Goal: Task Accomplishment & Management: Manage account settings

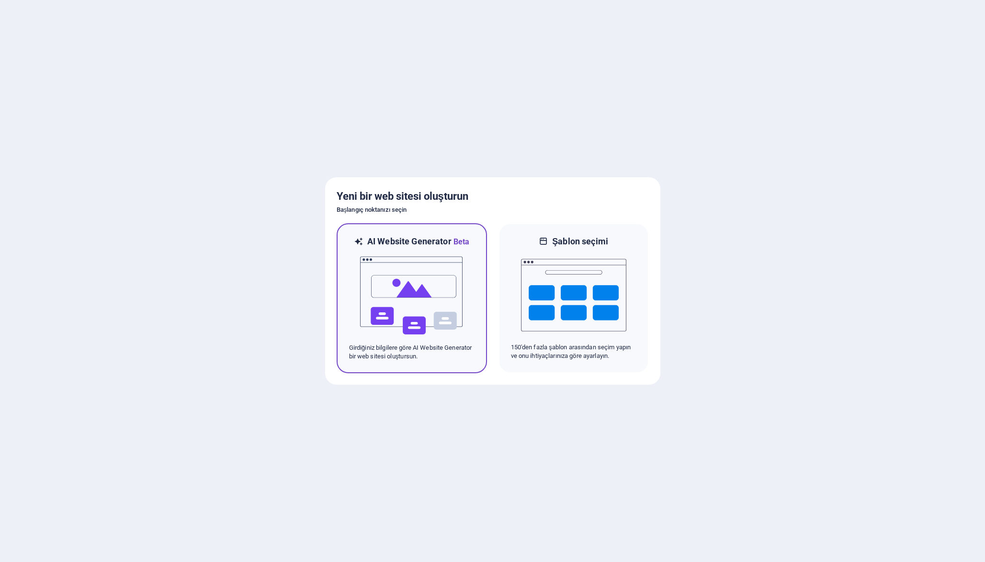
click at [415, 259] on img at bounding box center [411, 296] width 105 height 96
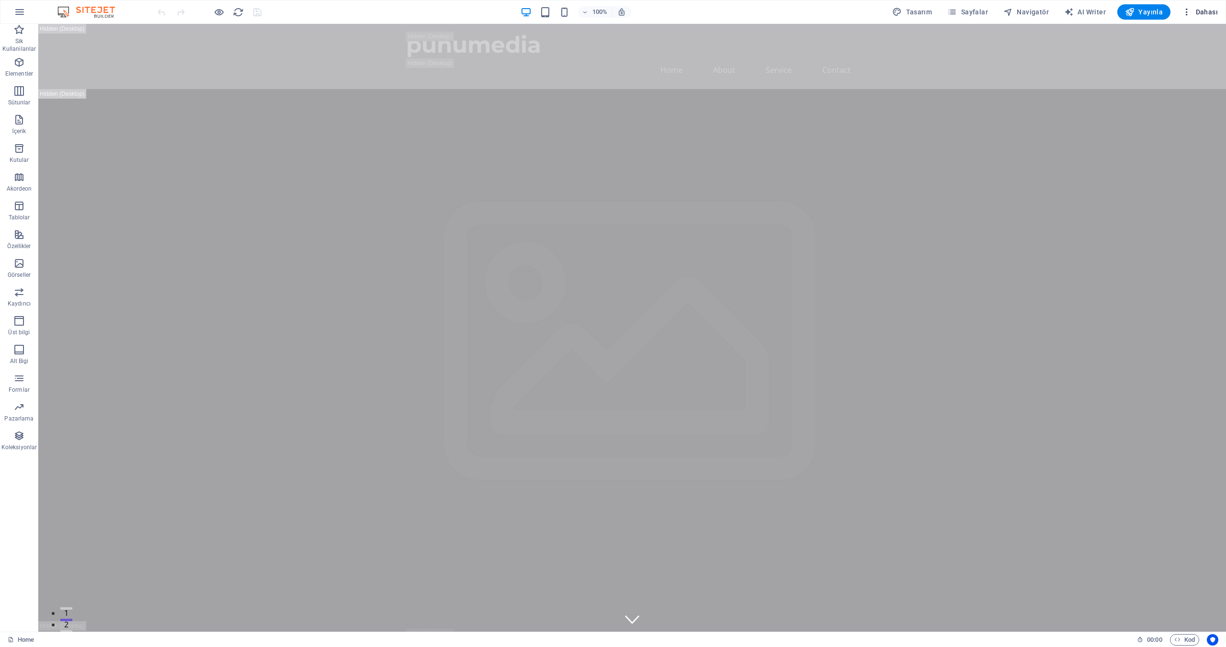
click at [1200, 11] on span "Dahası" at bounding box center [1200, 12] width 36 height 10
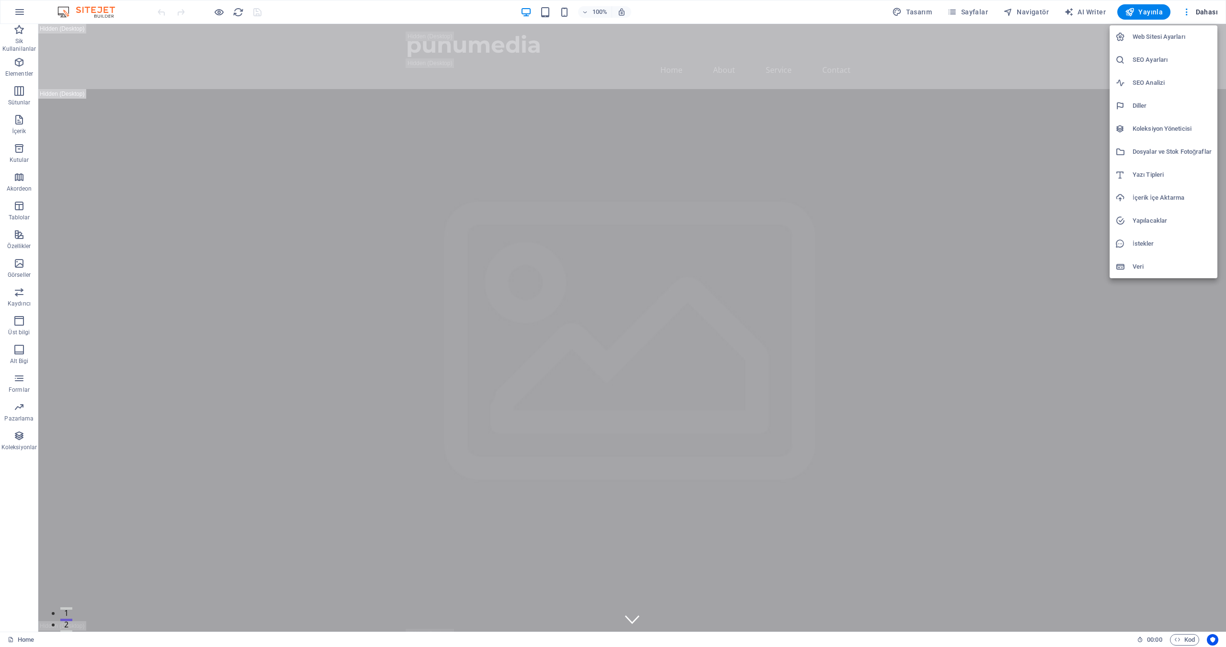
click at [1185, 12] on div at bounding box center [613, 323] width 1226 height 647
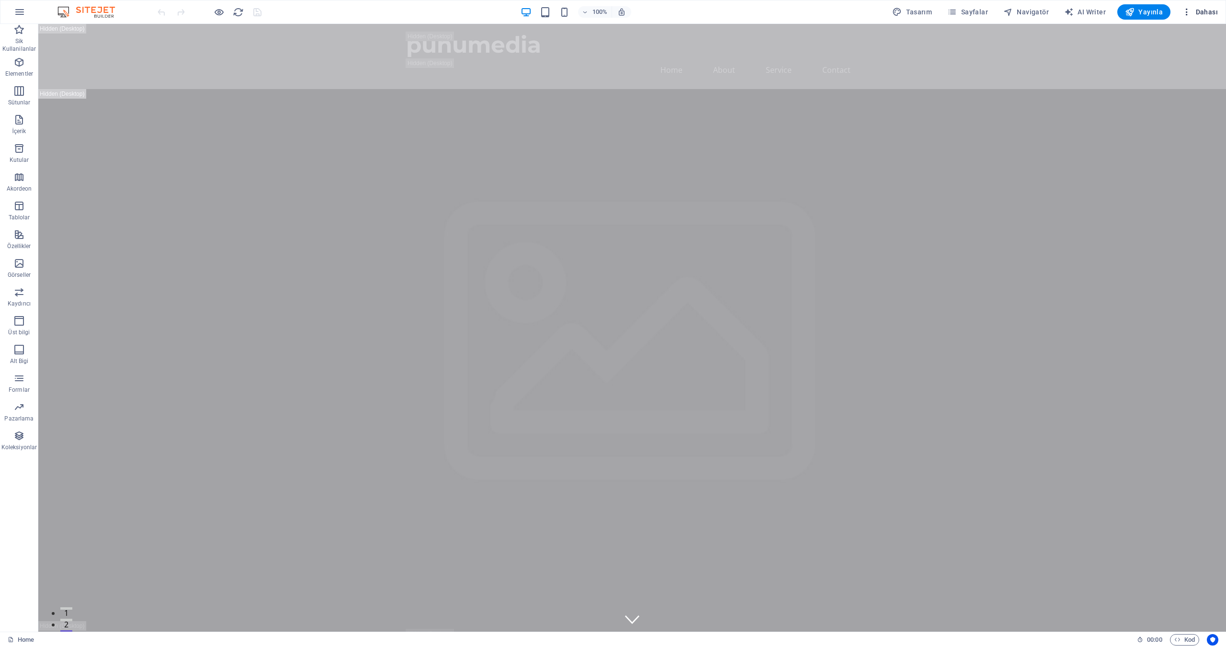
click at [1187, 12] on icon "button" at bounding box center [1187, 12] width 10 height 10
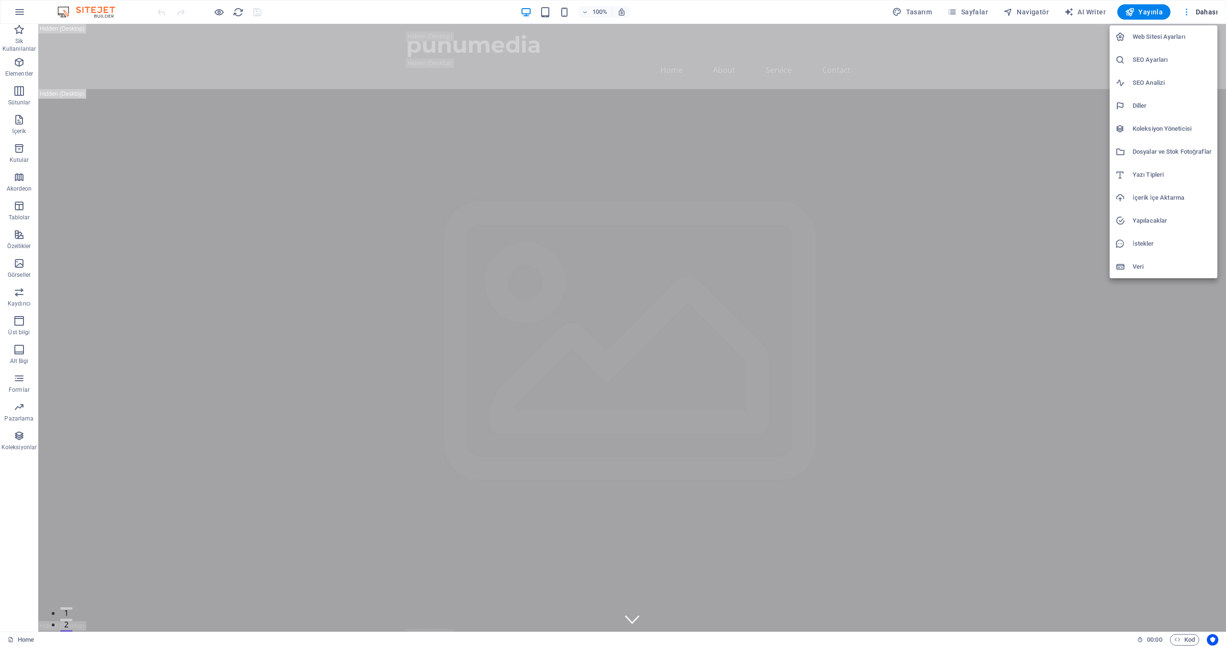
click at [1187, 12] on div at bounding box center [613, 323] width 1226 height 647
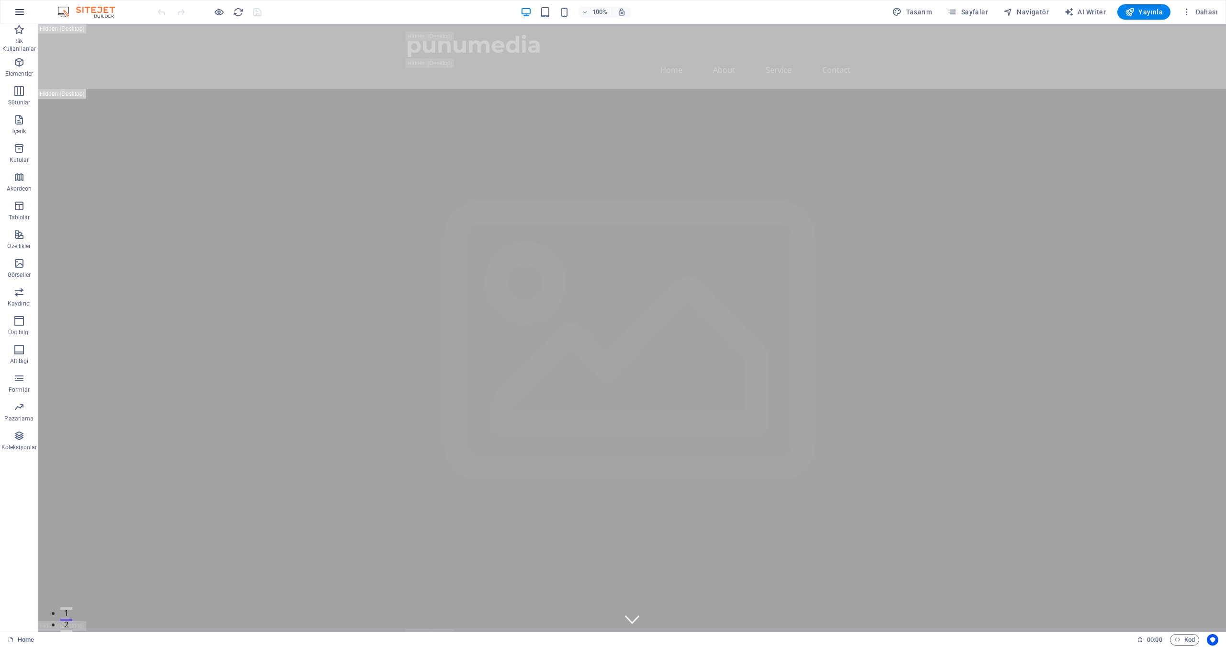
click at [21, 10] on icon "button" at bounding box center [19, 11] width 11 height 11
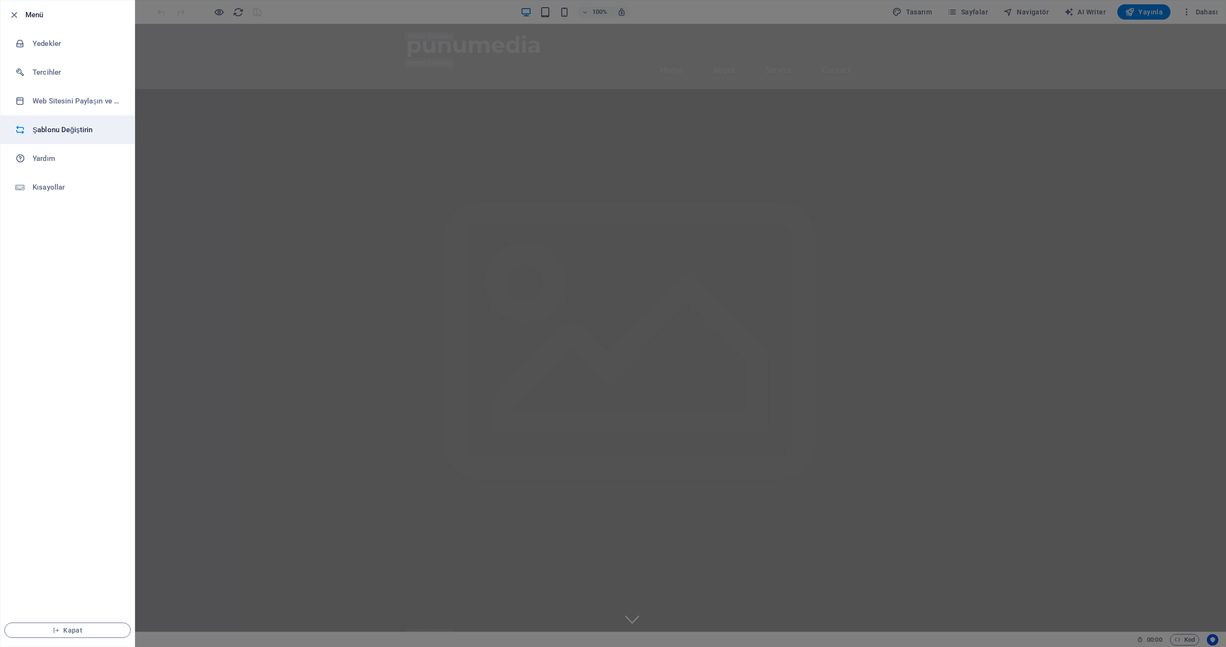
click at [69, 123] on li "Şablonu Değiştirin" at bounding box center [67, 129] width 134 height 29
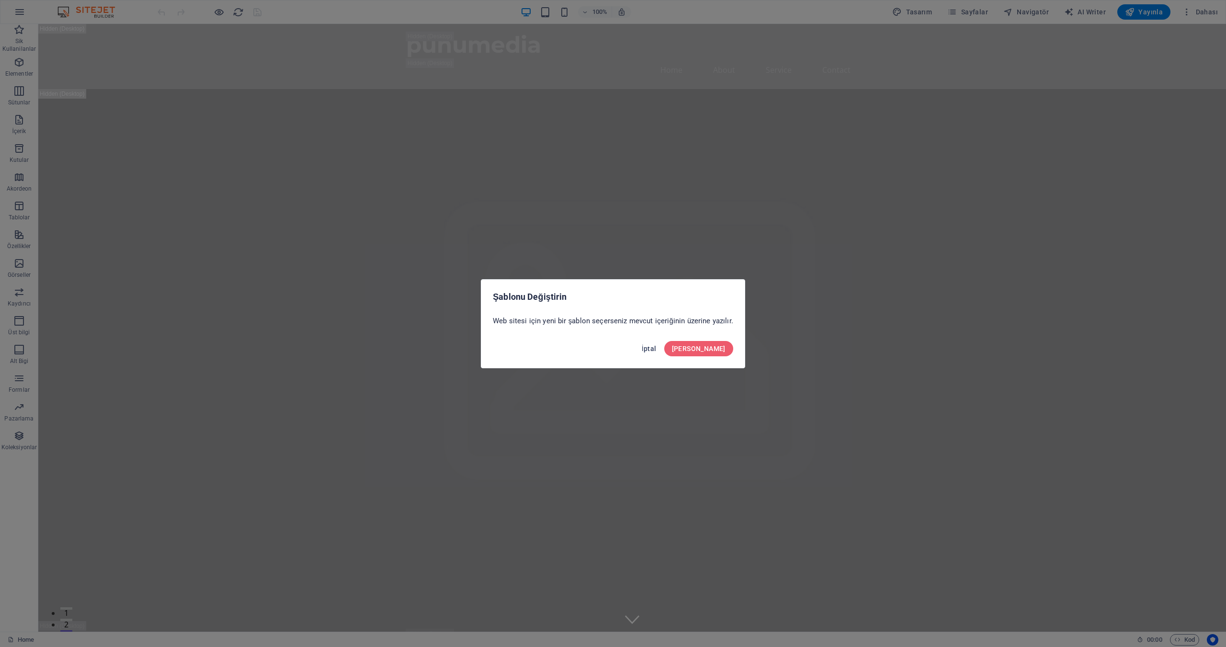
click at [657, 348] on span "İptal" at bounding box center [649, 349] width 15 height 8
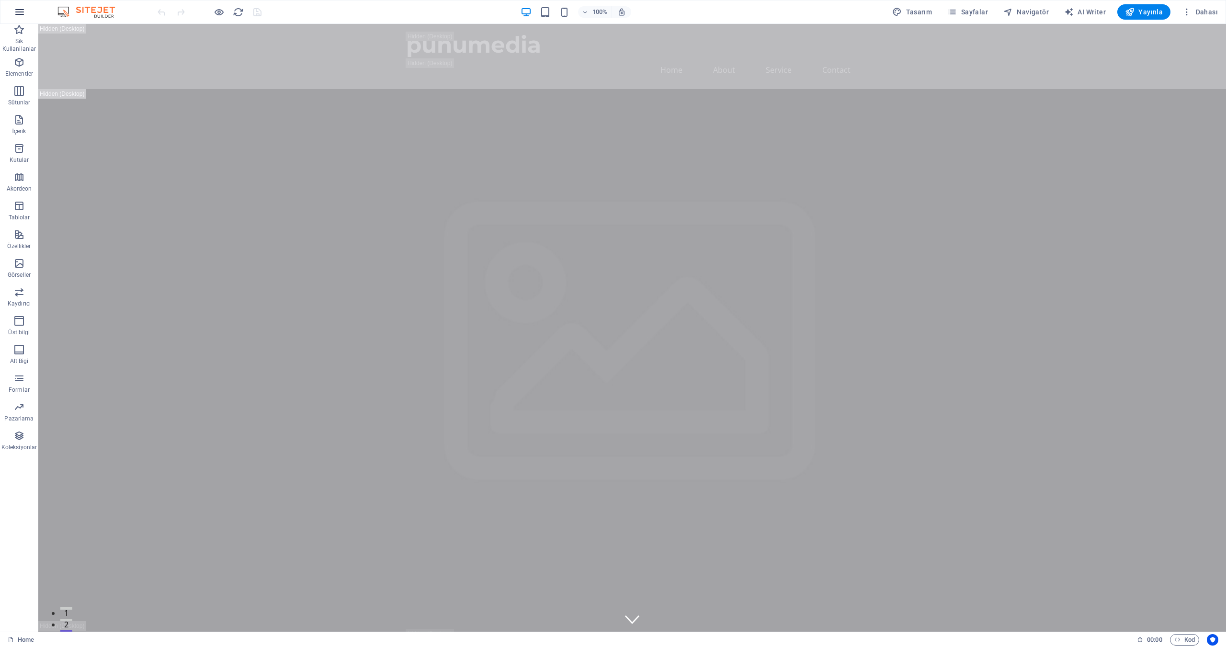
click at [11, 10] on button "button" at bounding box center [19, 11] width 23 height 23
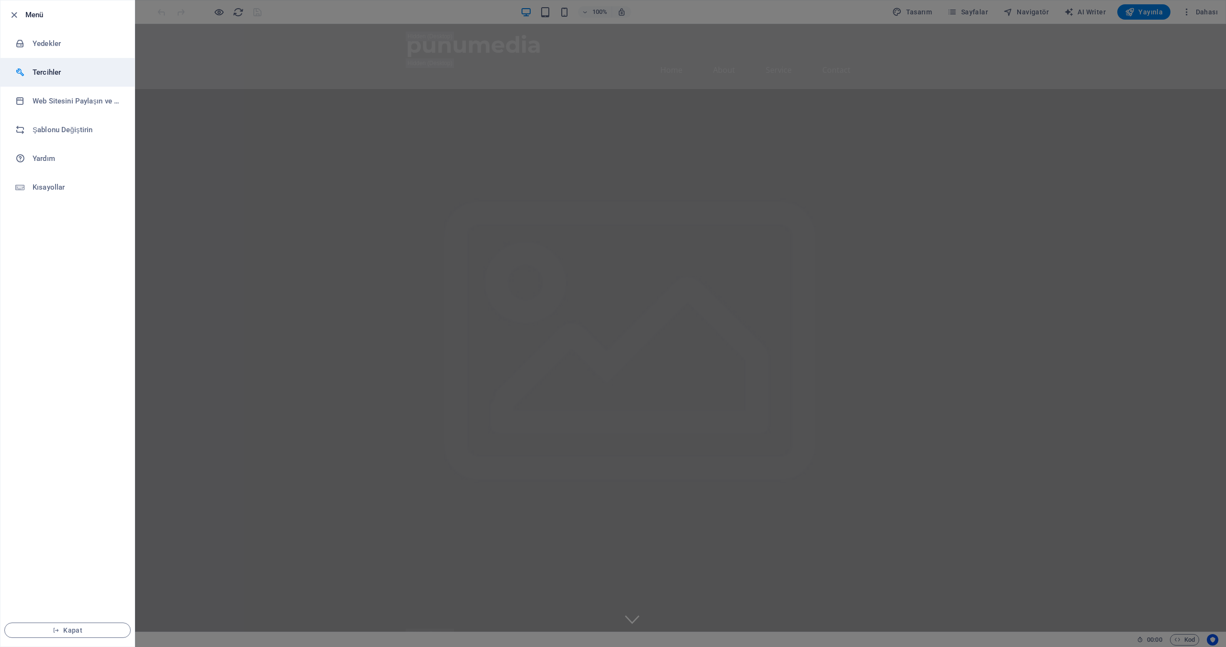
click at [59, 71] on h6 "Tercihler" at bounding box center [77, 72] width 89 height 11
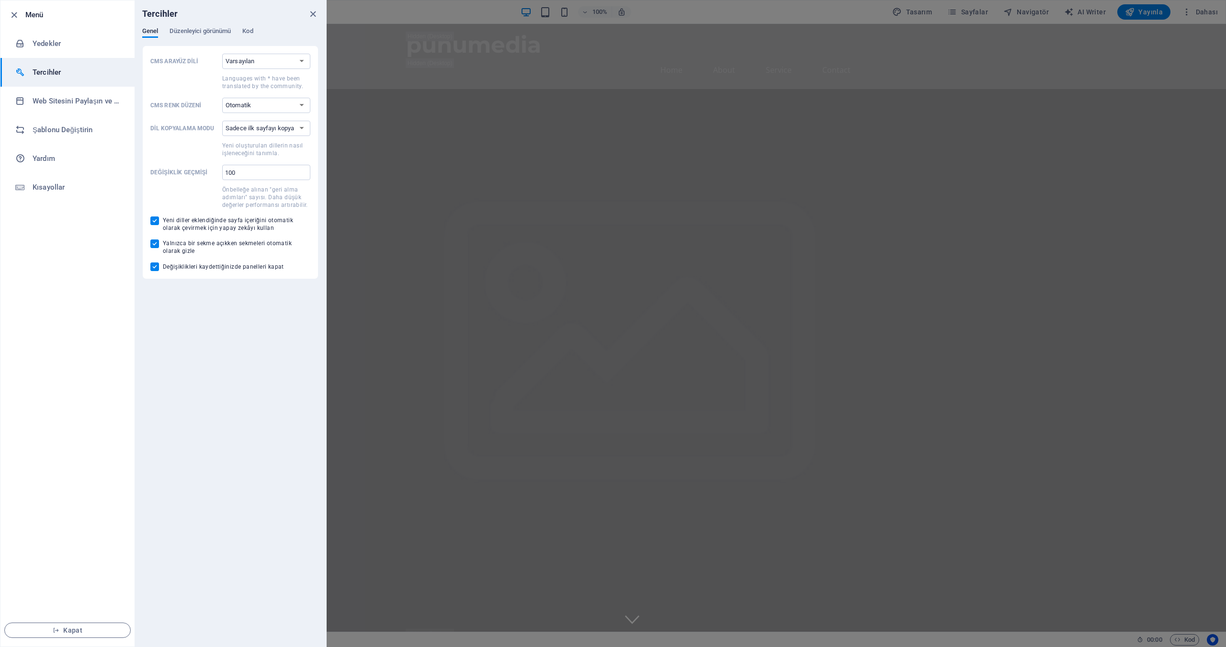
click at [208, 26] on div "Tercihler" at bounding box center [231, 13] width 192 height 27
click at [239, 29] on div "Genel Düzenleyici görünümü Kod" at bounding box center [230, 36] width 176 height 18
click at [246, 30] on span "Kod" at bounding box center [247, 31] width 11 height 13
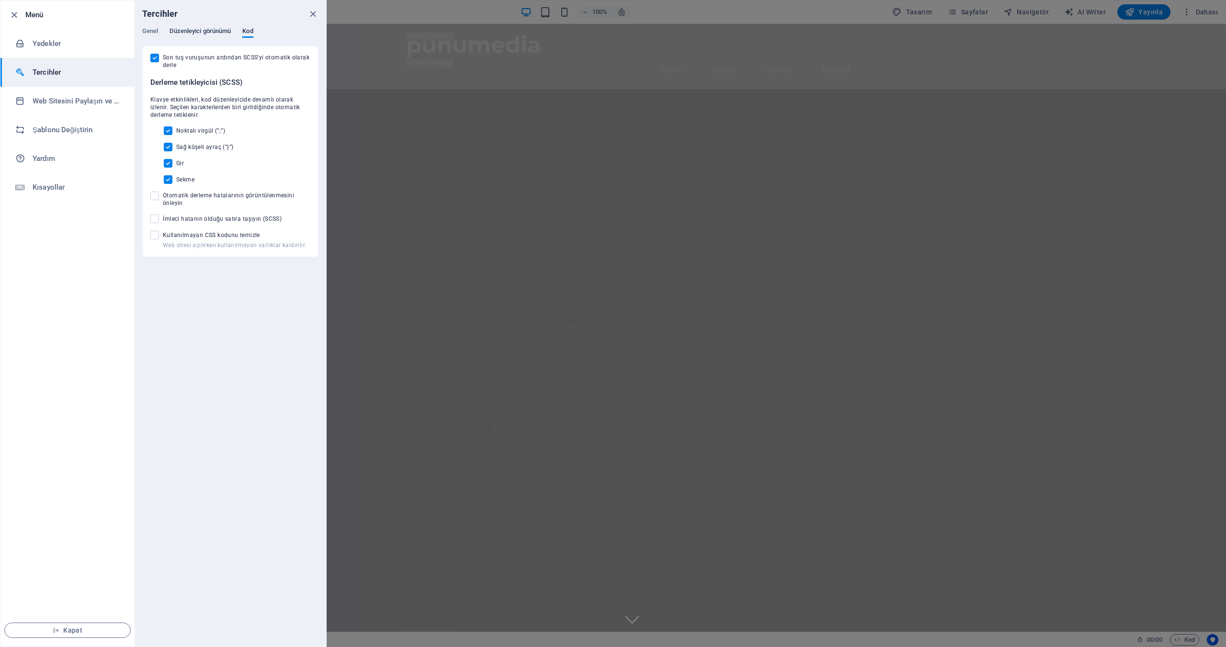
click at [207, 30] on span "Düzenleyici görünümü" at bounding box center [200, 31] width 61 height 13
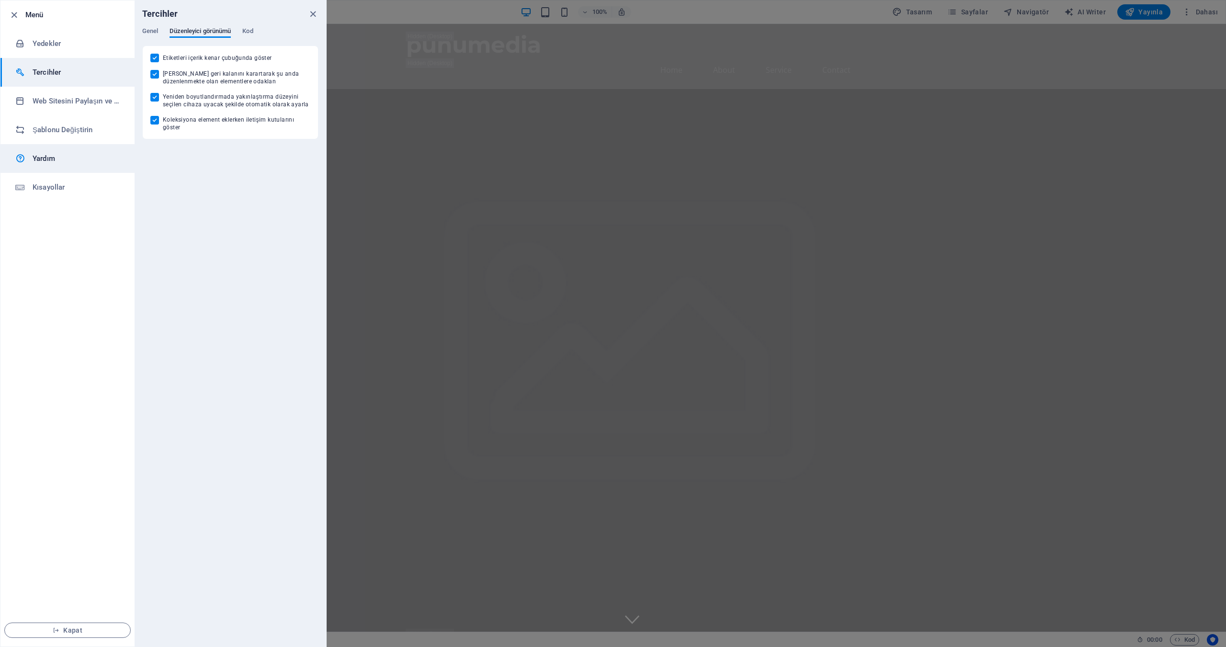
click at [66, 157] on h6 "Yardım" at bounding box center [77, 158] width 89 height 11
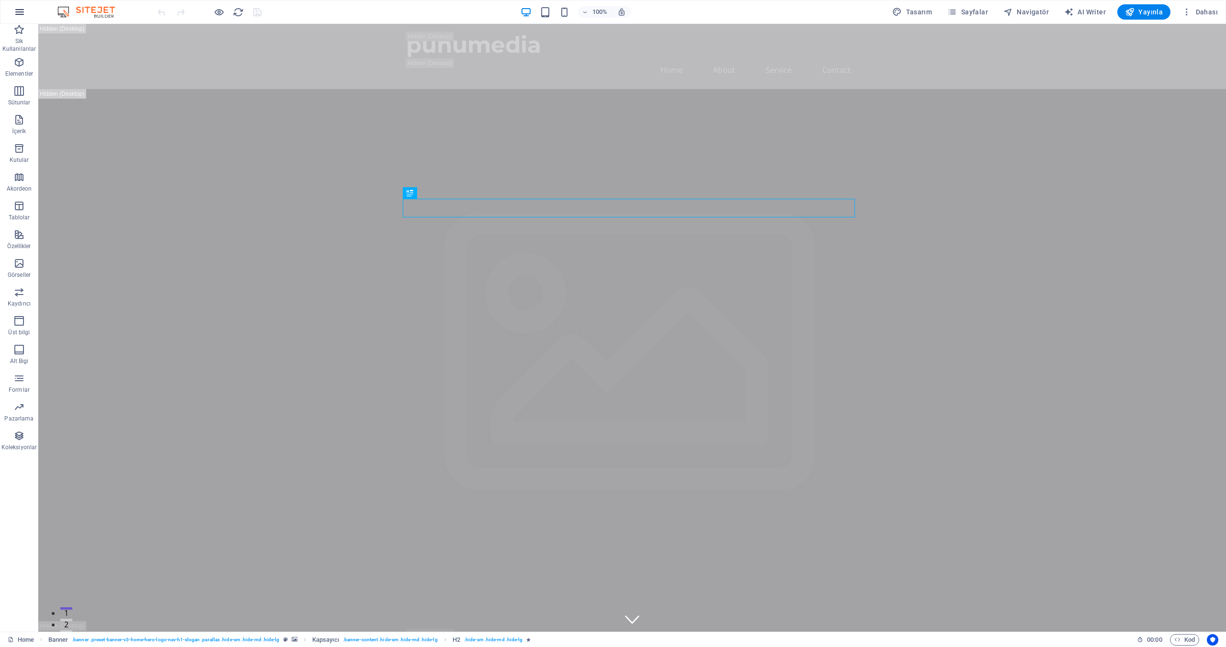
click at [24, 6] on icon "button" at bounding box center [19, 11] width 11 height 11
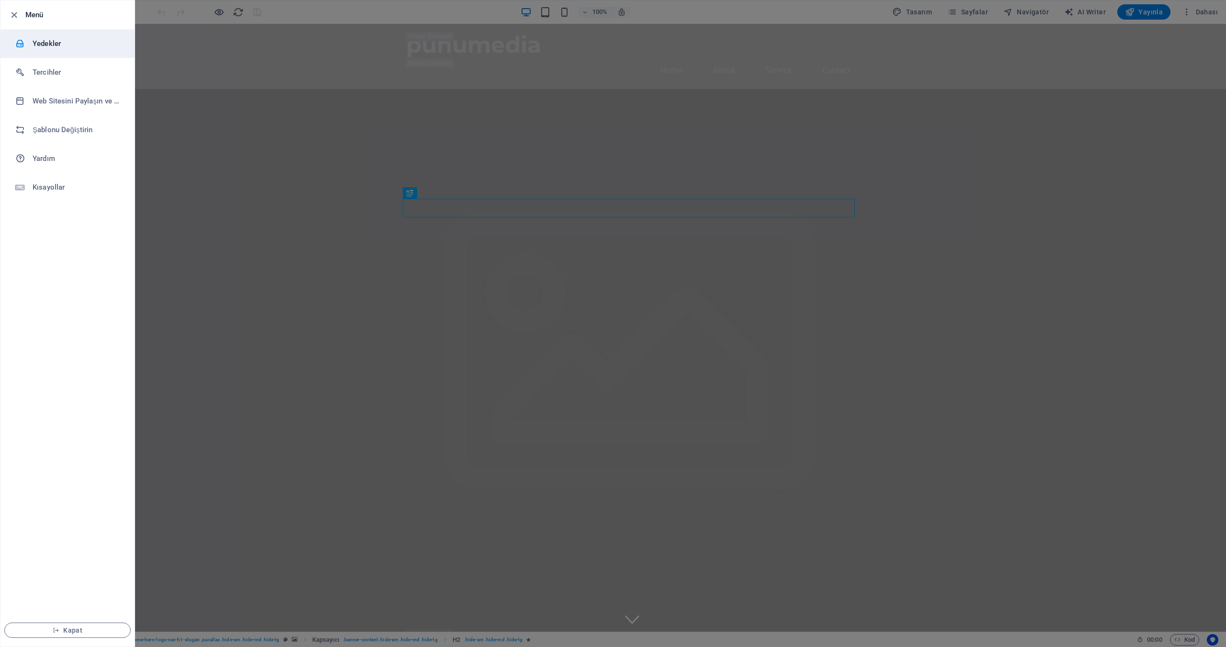
click at [37, 47] on h6 "Yedekler" at bounding box center [77, 43] width 89 height 11
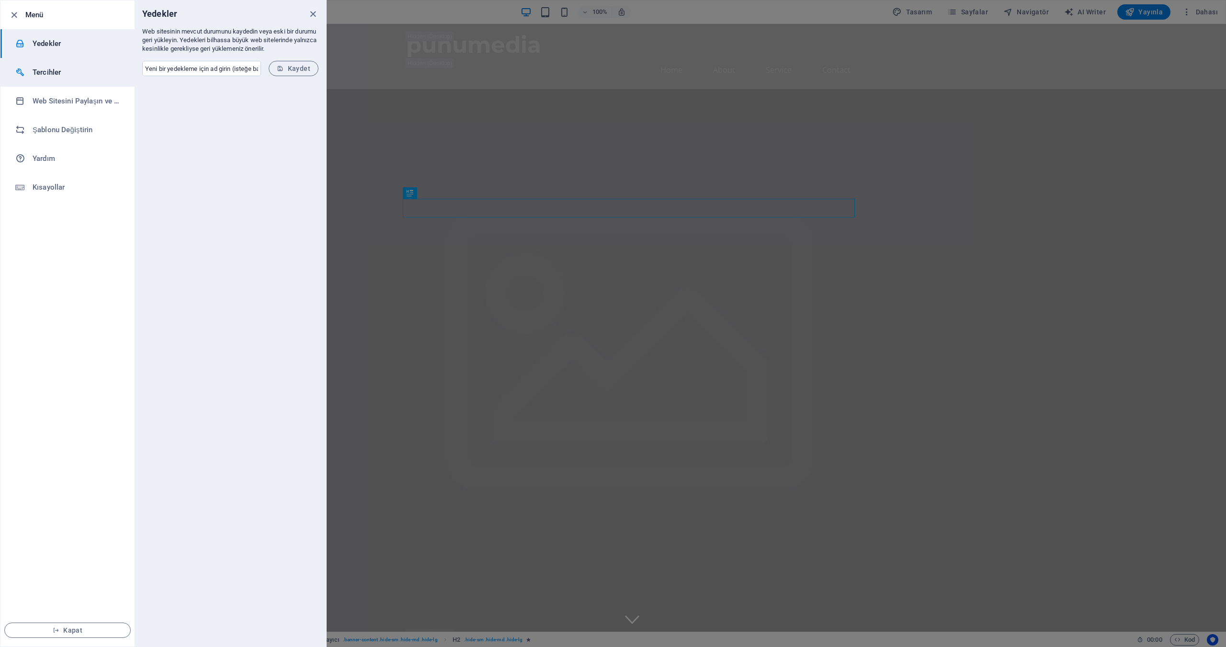
click at [36, 67] on h6 "Tercihler" at bounding box center [77, 72] width 89 height 11
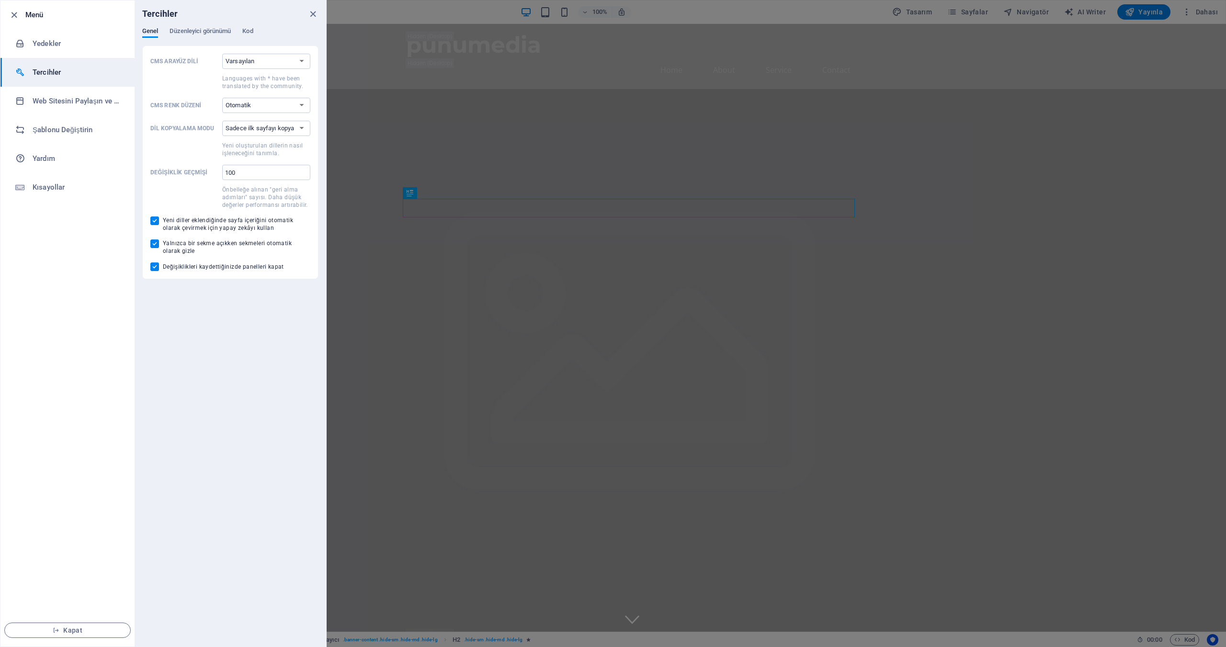
click at [83, 84] on li "Tercihler" at bounding box center [67, 72] width 134 height 29
click at [75, 101] on h6 "Web Sitesini Paylaşın ve Kopyalayın" at bounding box center [77, 100] width 89 height 11
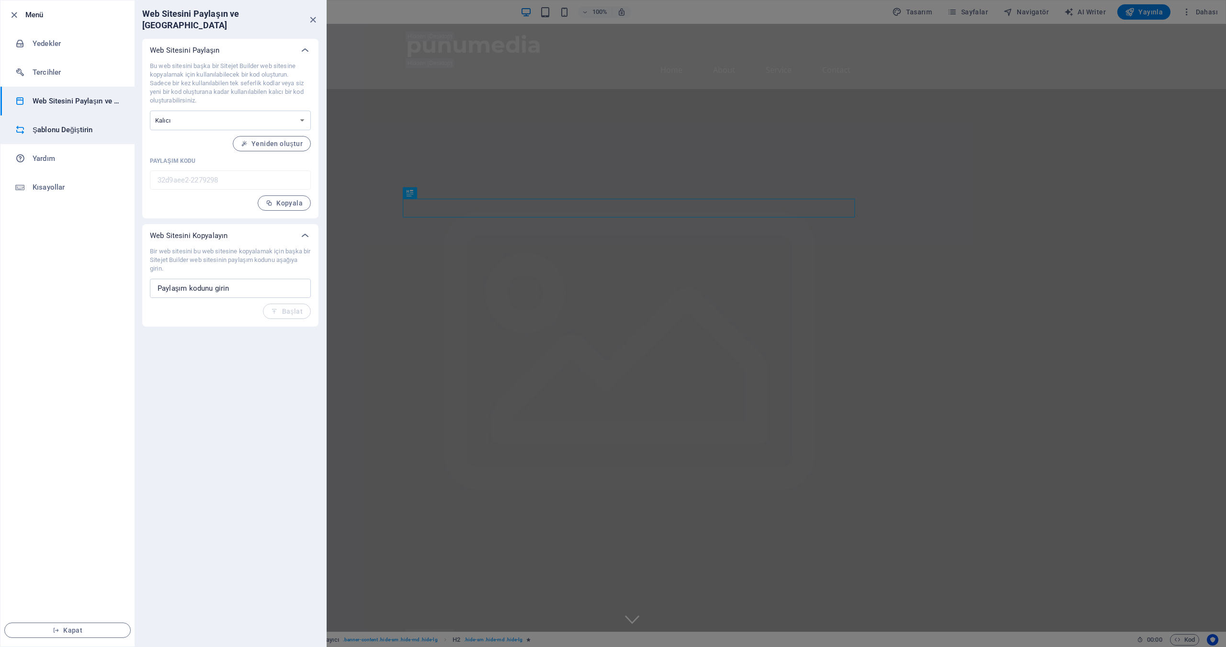
click at [70, 144] on li "Şablonu Değiştirin" at bounding box center [67, 129] width 134 height 29
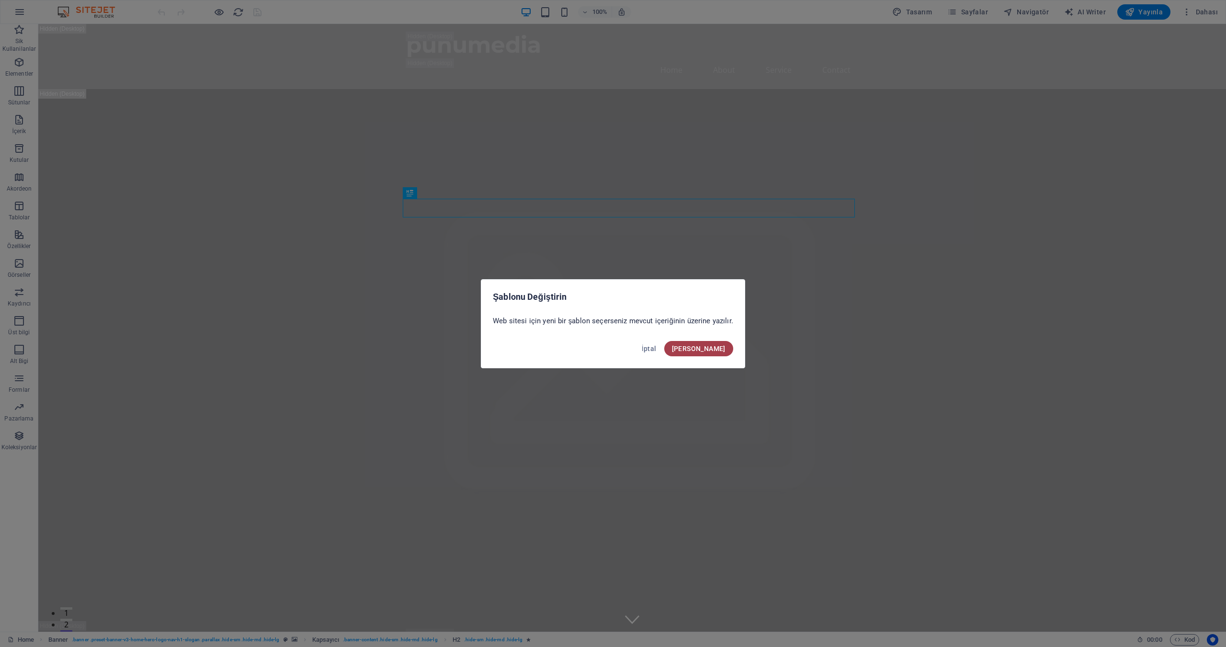
click at [713, 346] on span "Onayla" at bounding box center [699, 349] width 54 height 8
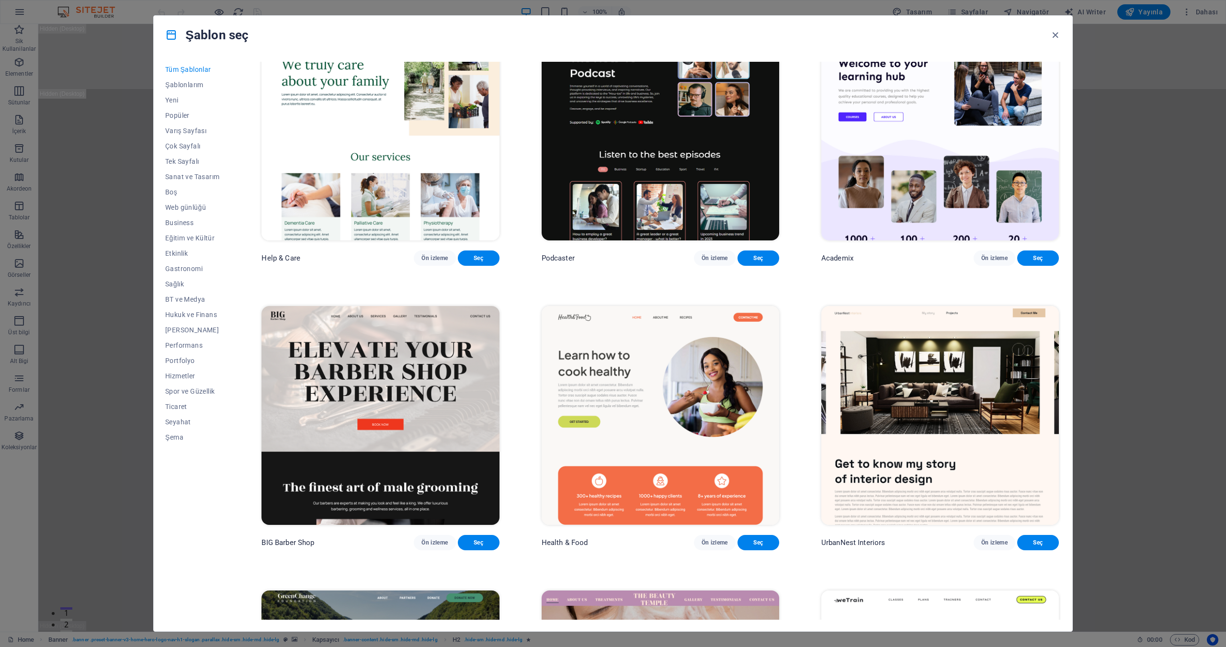
scroll to position [1293, 0]
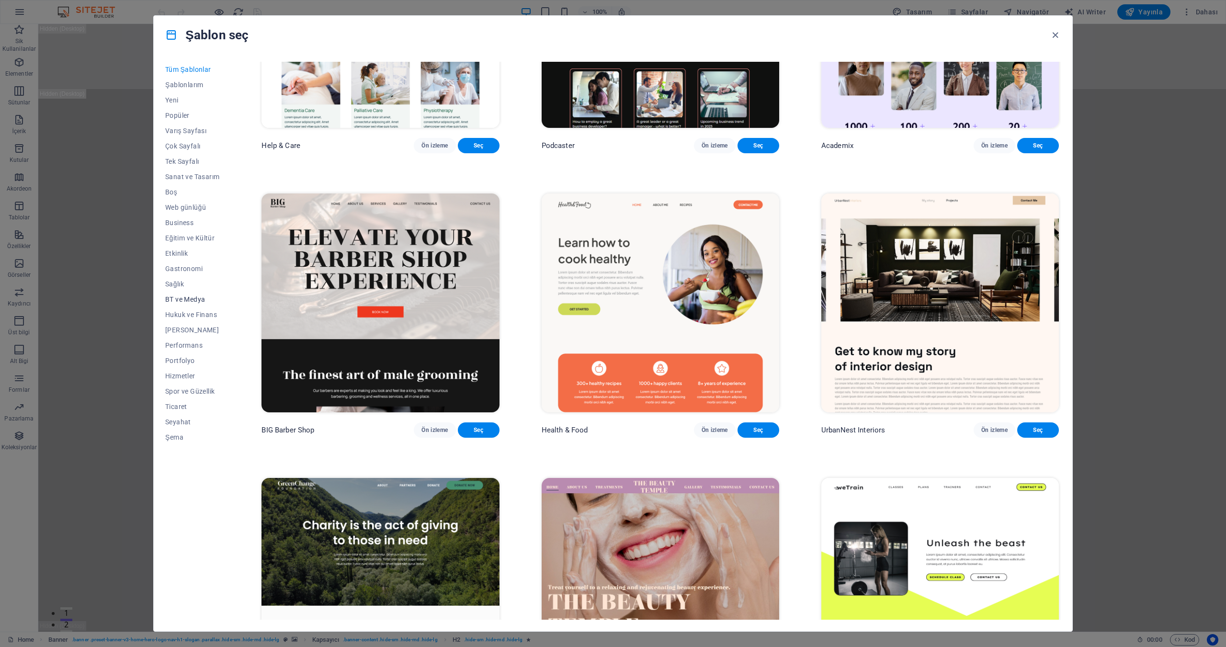
click at [183, 294] on button "BT ve Medya" at bounding box center [192, 299] width 54 height 15
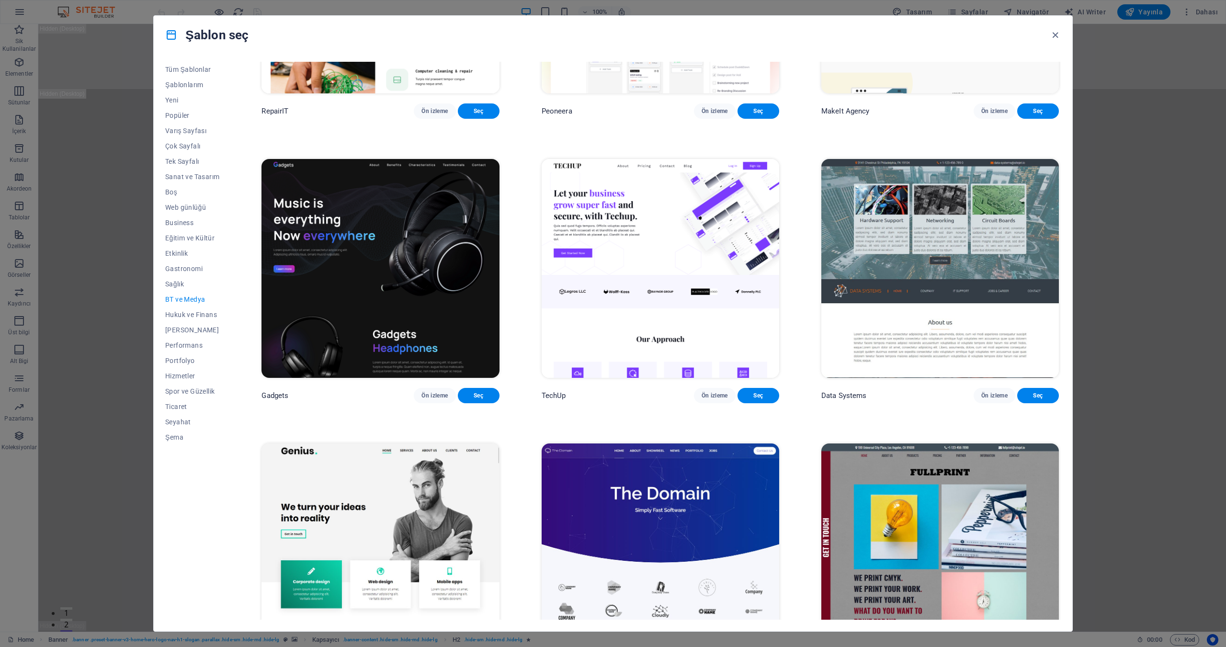
scroll to position [187, 0]
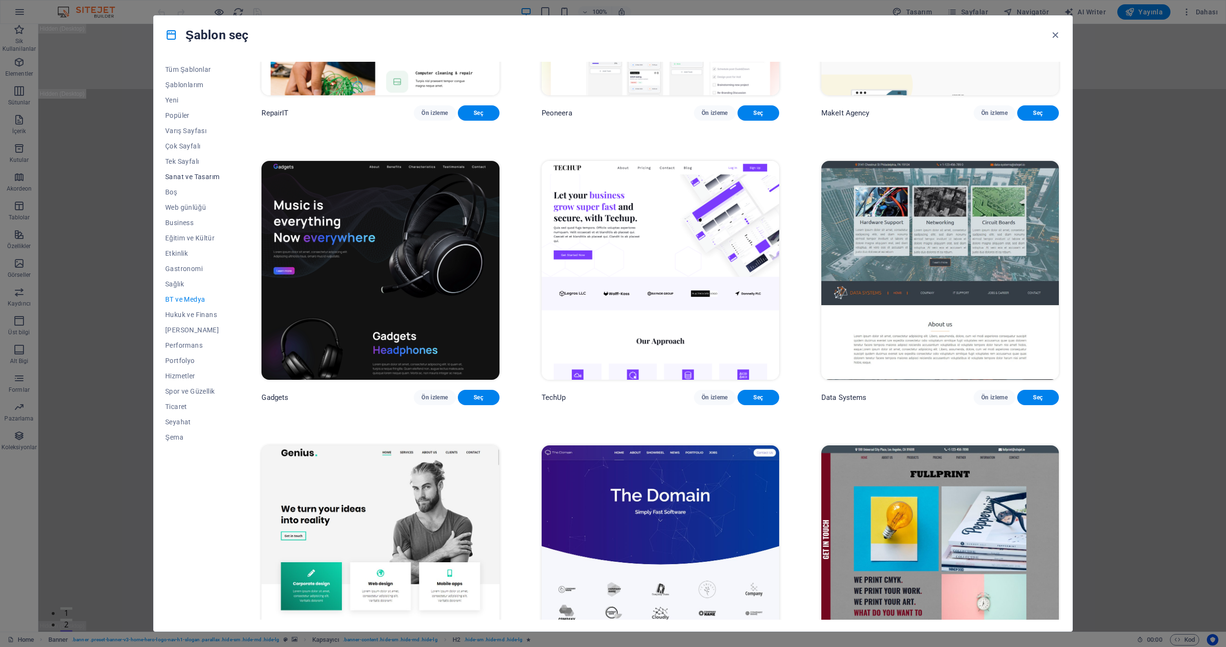
click at [202, 174] on span "Sanat ve Tasarım" at bounding box center [192, 177] width 54 height 8
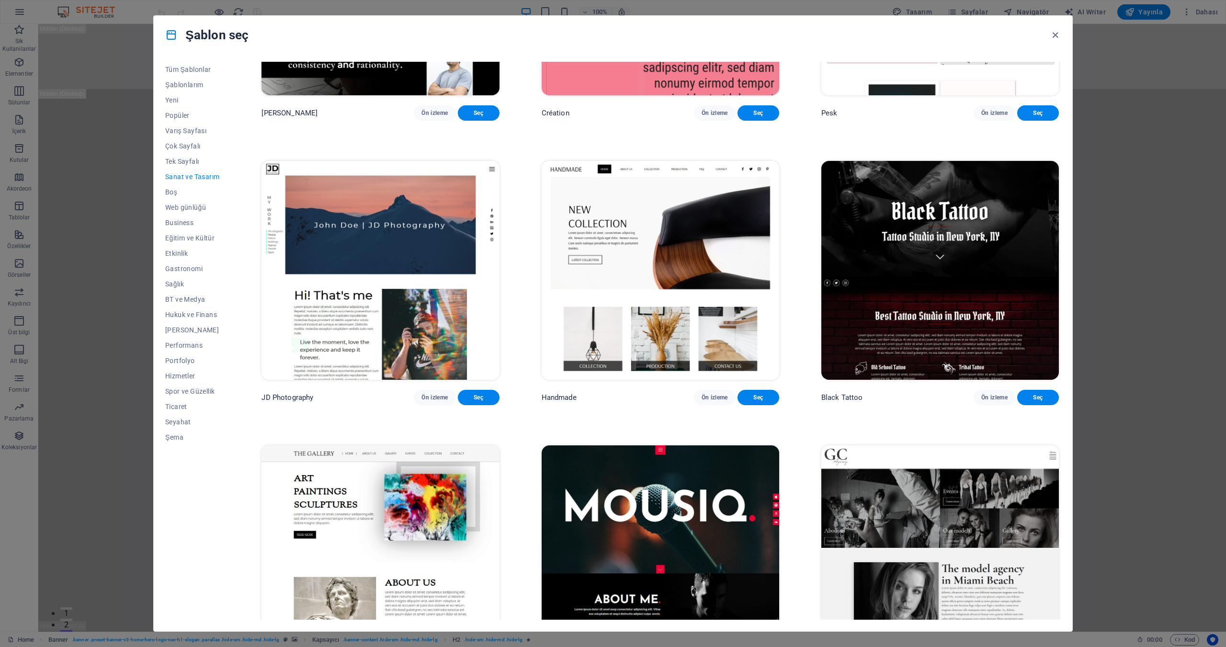
scroll to position [0, 0]
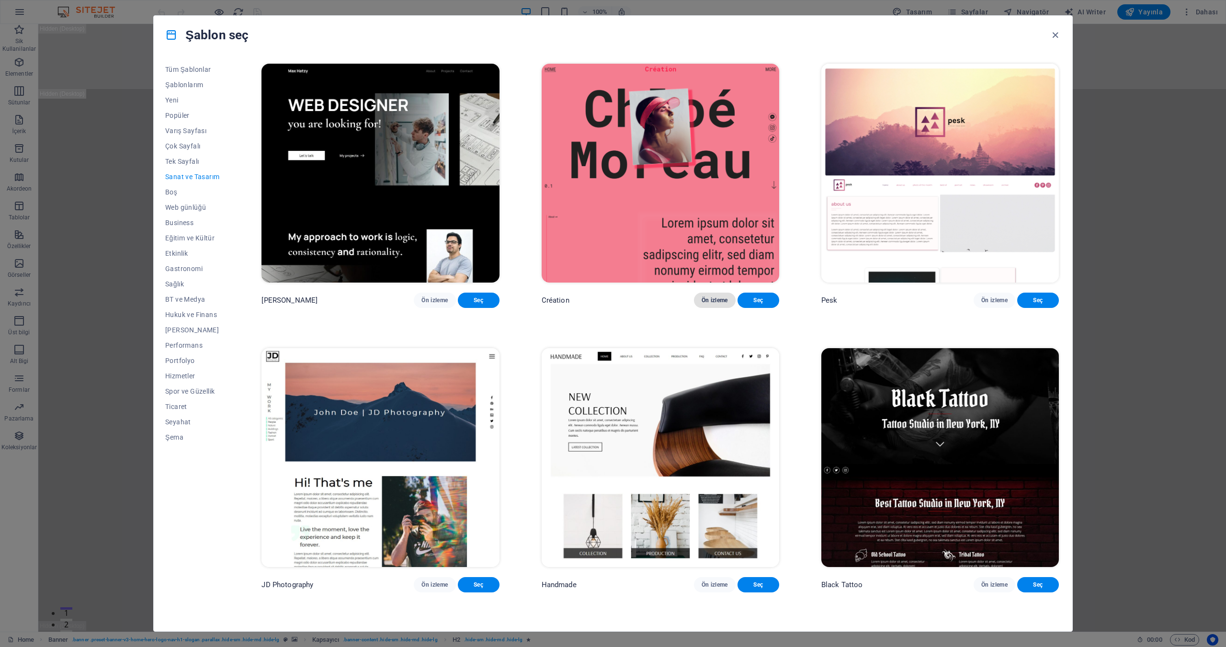
click at [722, 297] on span "Ön izleme" at bounding box center [715, 301] width 26 height 8
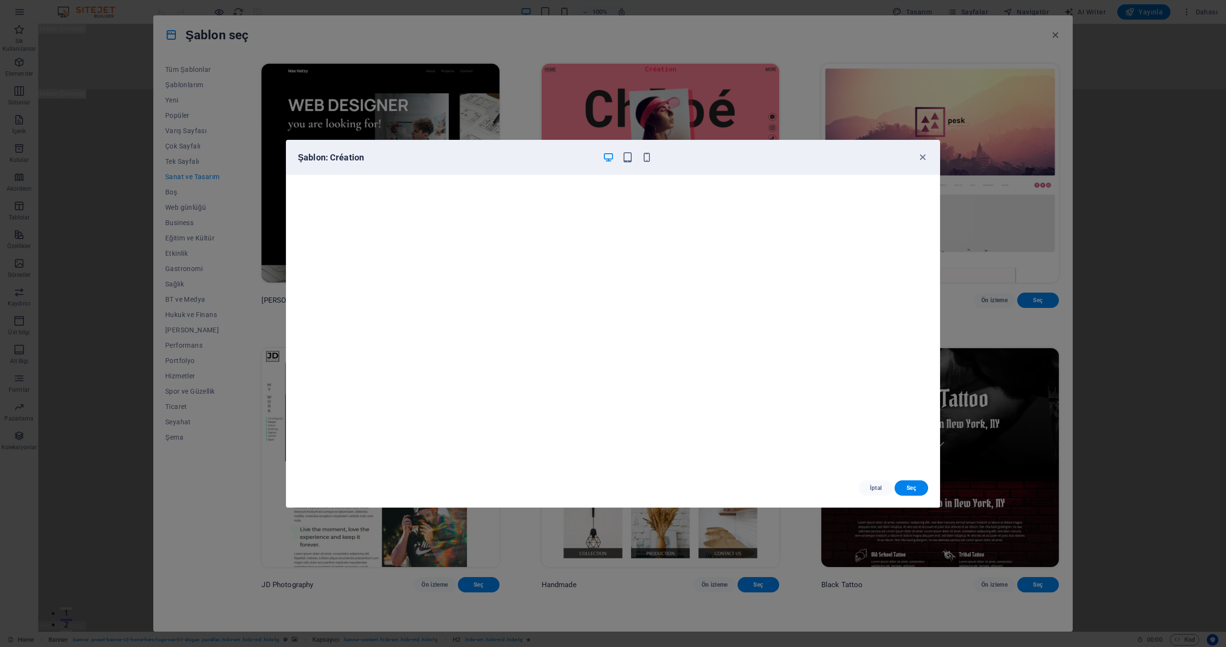
click at [697, 548] on div "Şablon: Création İptal Seç" at bounding box center [613, 323] width 1226 height 647
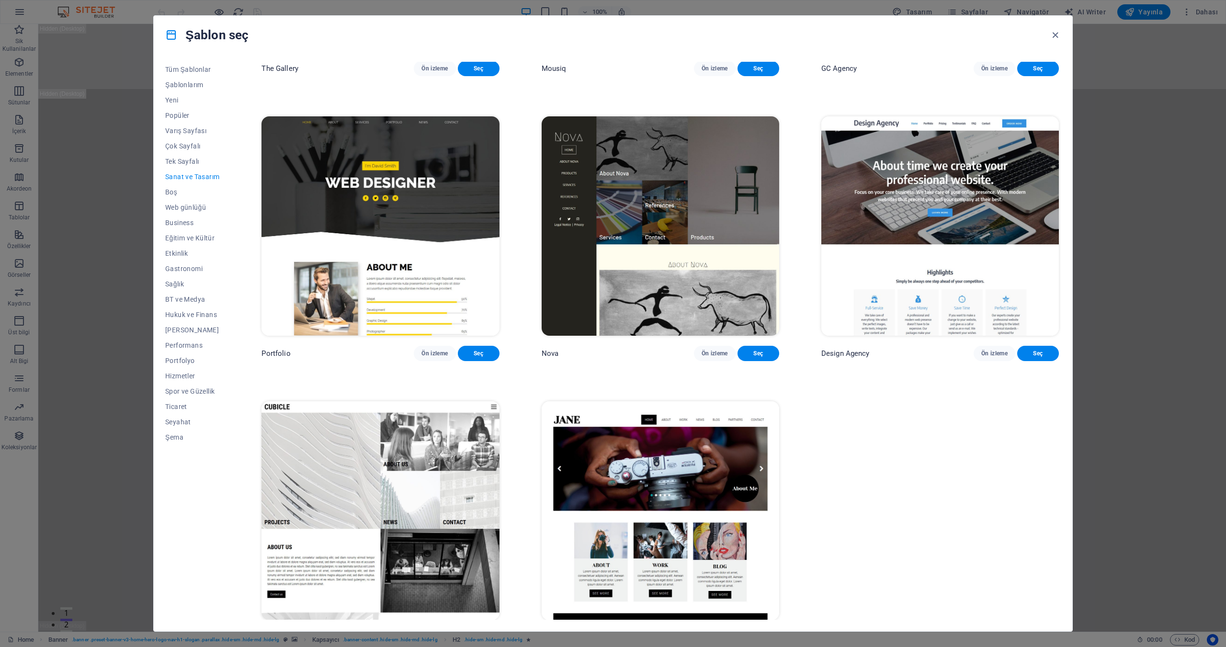
scroll to position [802, 0]
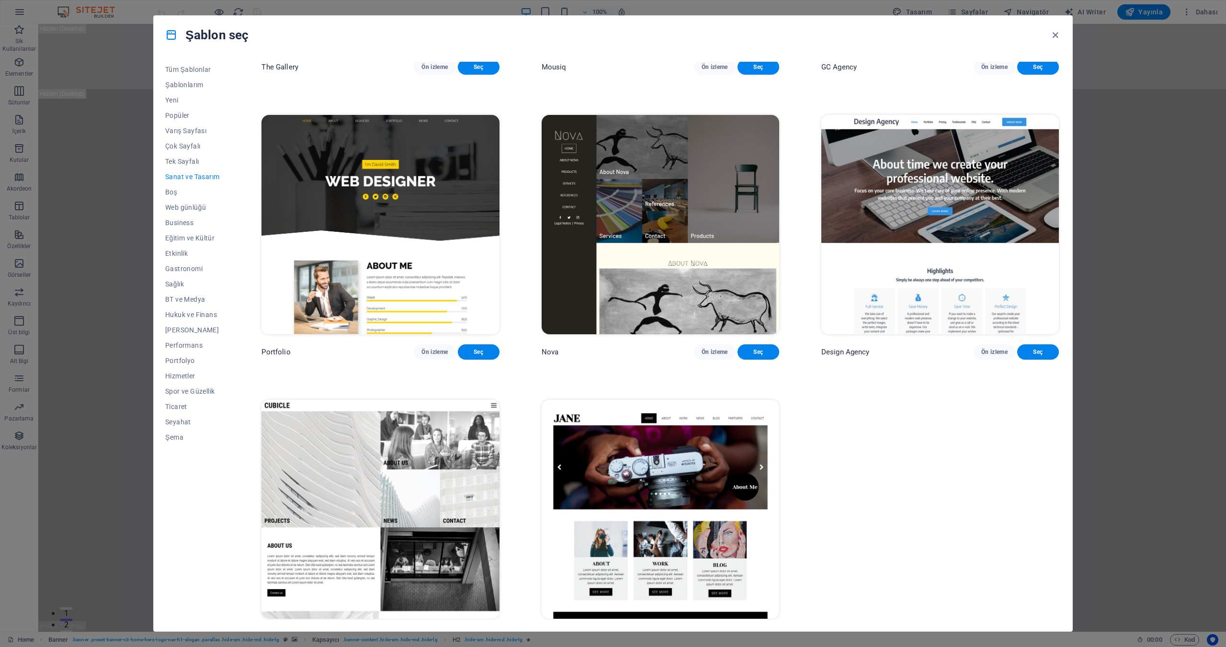
click at [1151, 294] on div "Şablon seç Tüm Şablonlar Şablonlarım Yeni Popüler Varış Sayfası Çok Sayfalı Tek…" at bounding box center [613, 323] width 1226 height 647
click at [1056, 39] on icon "button" at bounding box center [1055, 35] width 11 height 11
